Goal: Find specific page/section: Find specific page/section

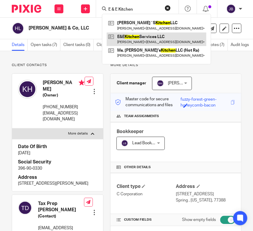
type input "E & E Kitchen"
click at [168, 37] on link at bounding box center [157, 39] width 100 height 14
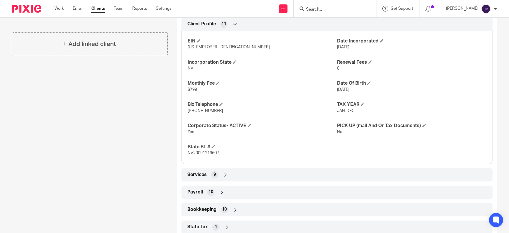
scroll to position [108, 0]
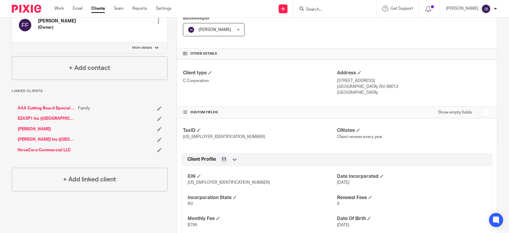
click at [253, 113] on input "checkbox" at bounding box center [483, 112] width 15 height 8
checkbox input "true"
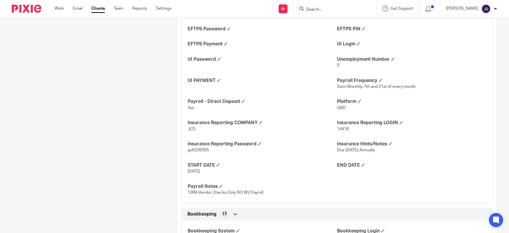
scroll to position [541, 0]
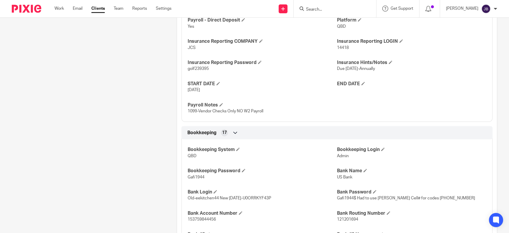
click at [253, 8] on input "Search" at bounding box center [332, 9] width 53 height 5
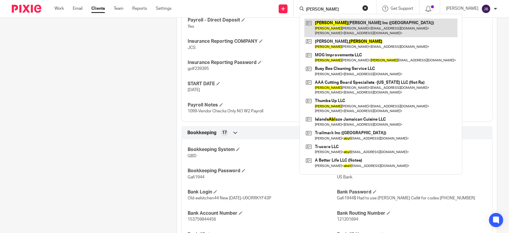
type input "abel"
click at [253, 25] on link at bounding box center [380, 28] width 153 height 18
